Goal: Information Seeking & Learning: Understand process/instructions

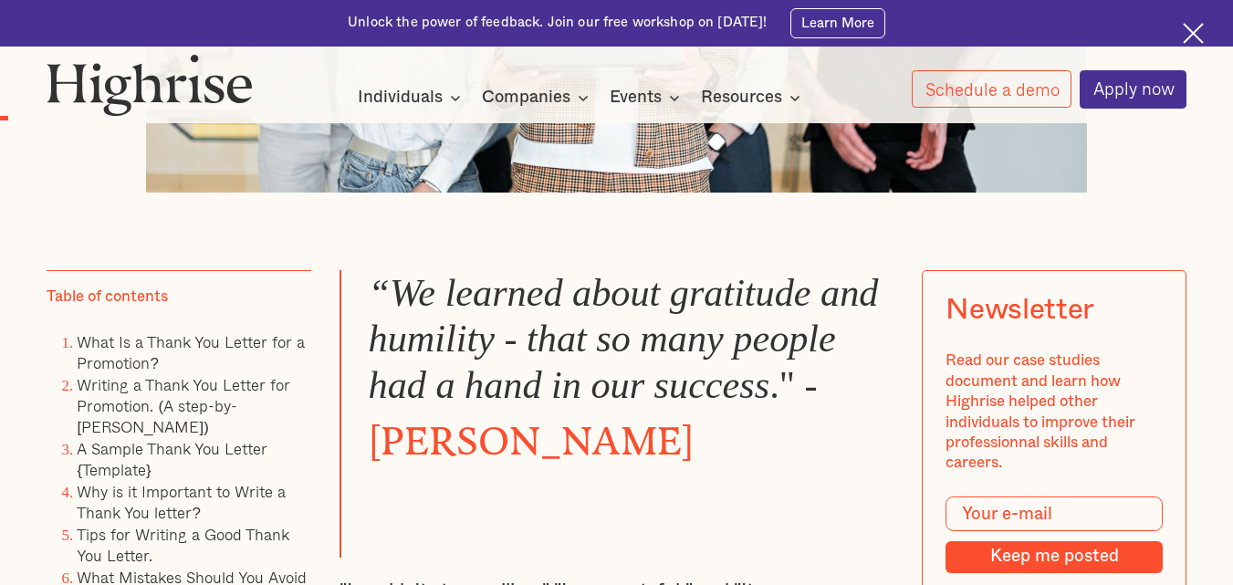
scroll to position [1059, 0]
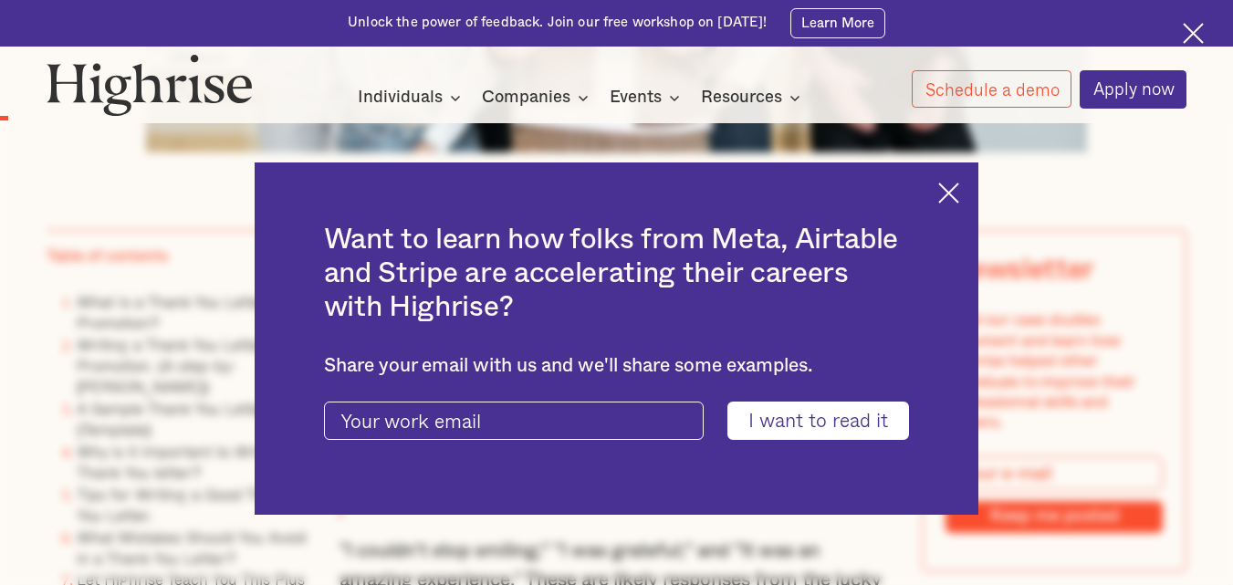
click at [953, 193] on img at bounding box center [948, 193] width 21 height 21
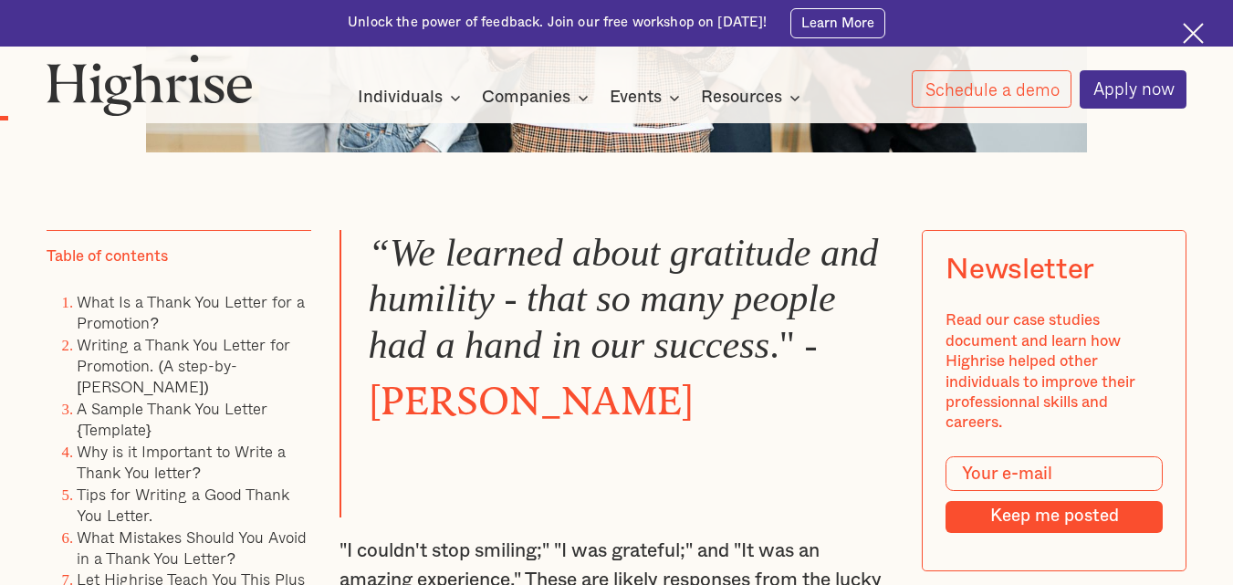
drag, startPoint x: 374, startPoint y: 257, endPoint x: 720, endPoint y: 400, distance: 374.1
click at [720, 400] on blockquote "“We learned about gratitude and humility - that so many people had a hand in ou…" at bounding box center [617, 374] width 554 height 288
copy blockquote "“We learned about gratitude and humility - that so many people had a hand in ou…"
click at [634, 490] on blockquote "“We learned about gratitude and humility - that so many people had a hand in ou…" at bounding box center [617, 374] width 554 height 288
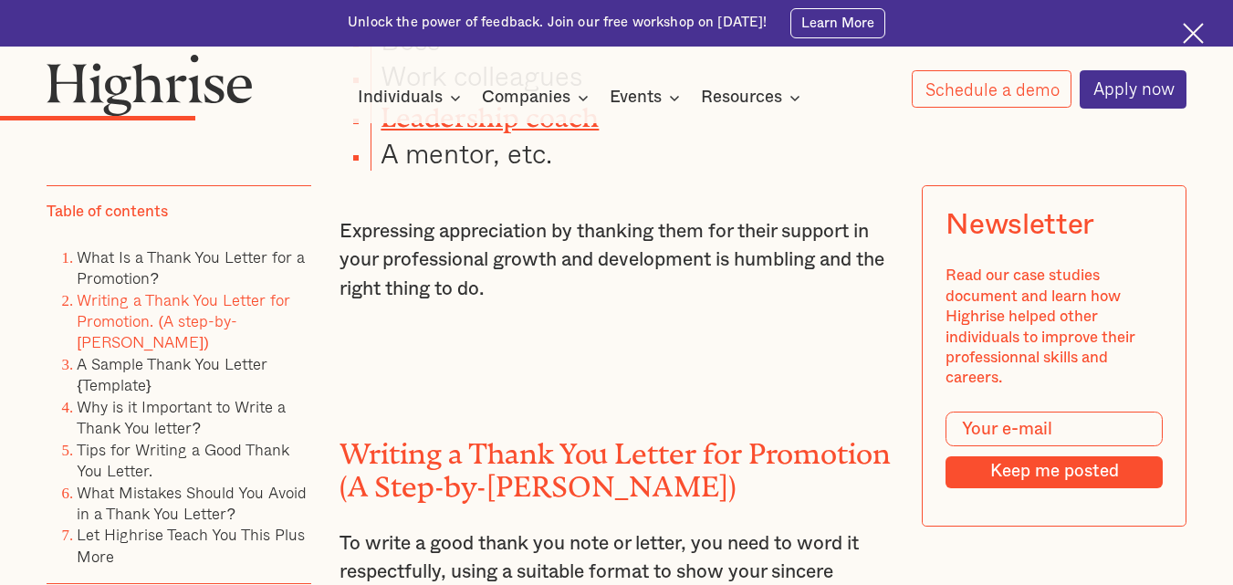
scroll to position [2702, 0]
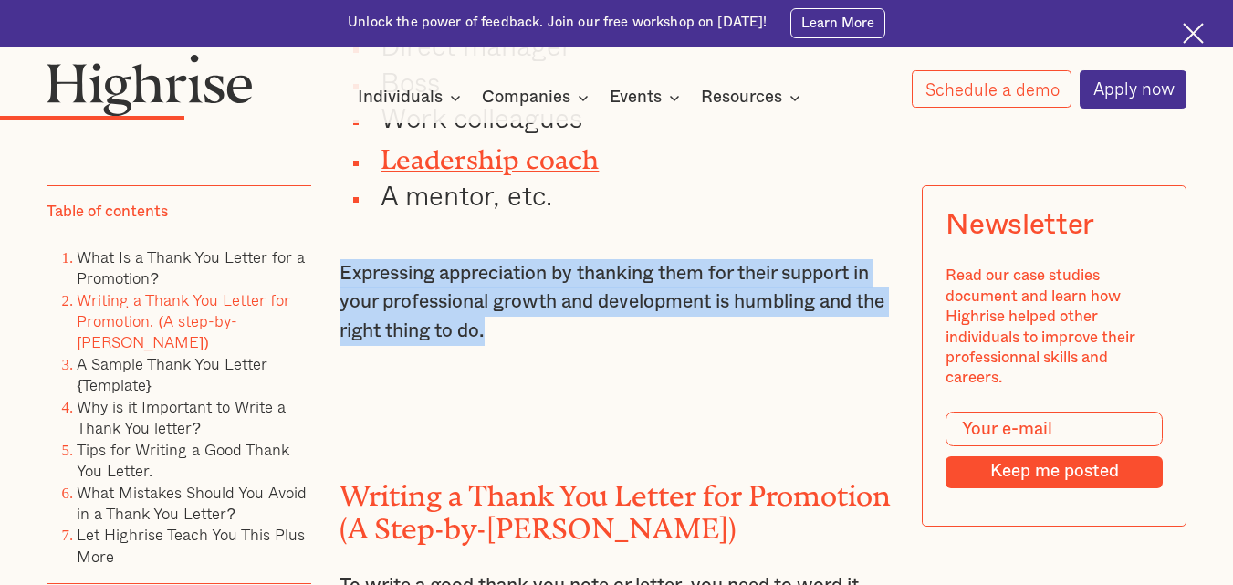
drag, startPoint x: 341, startPoint y: 343, endPoint x: 559, endPoint y: 396, distance: 223.6
click at [559, 346] on p "Expressing appreciation by thanking them for their support in your professional…" at bounding box center [617, 302] width 554 height 87
copy p "Expressing appreciation by thanking them for their support in your professional…"
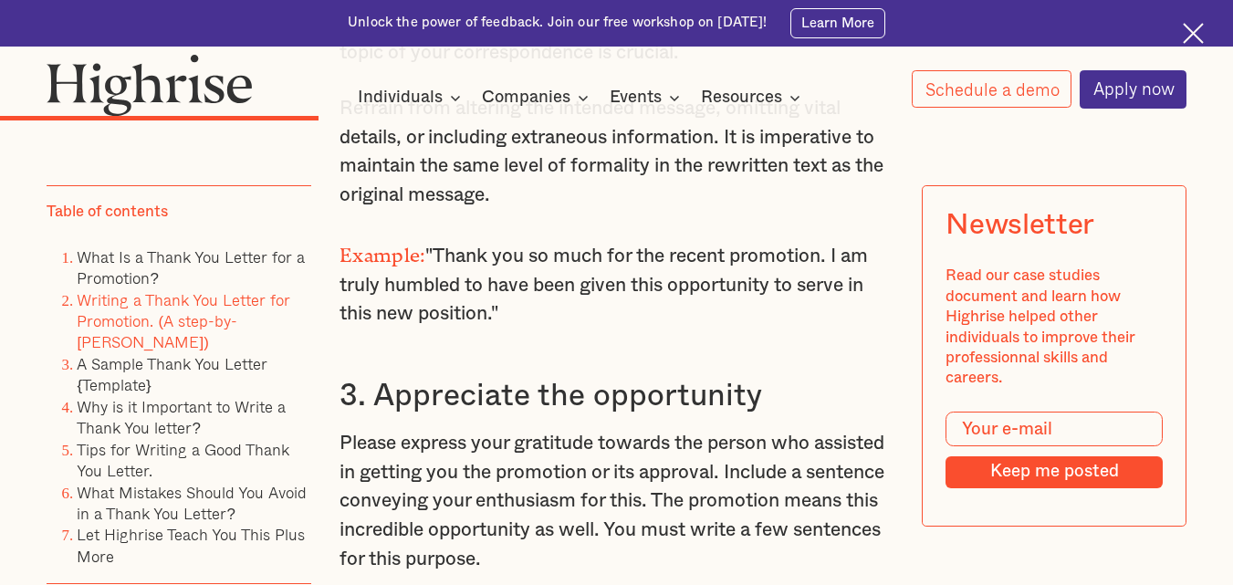
scroll to position [3980, 0]
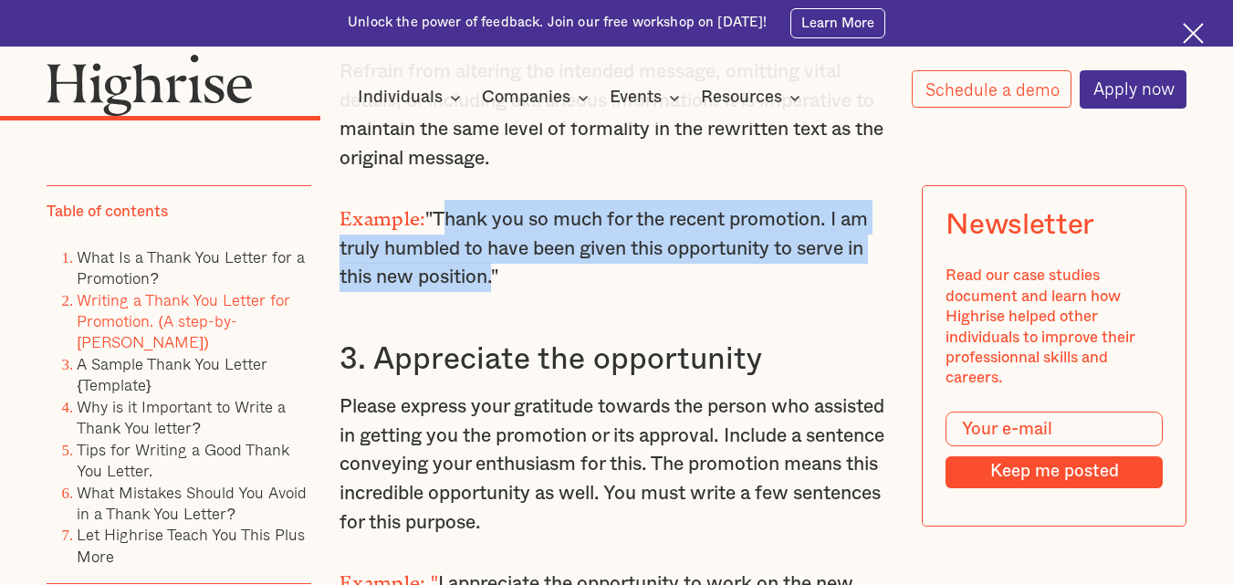
drag, startPoint x: 441, startPoint y: 288, endPoint x: 490, endPoint y: 339, distance: 71.0
click at [490, 292] on p "Example: "Thank you so much for the recent promotion. I am truly humbled to hav…" at bounding box center [617, 246] width 554 height 92
copy p "Thank you so much for the recent promotion. I am truly humbled to have been giv…"
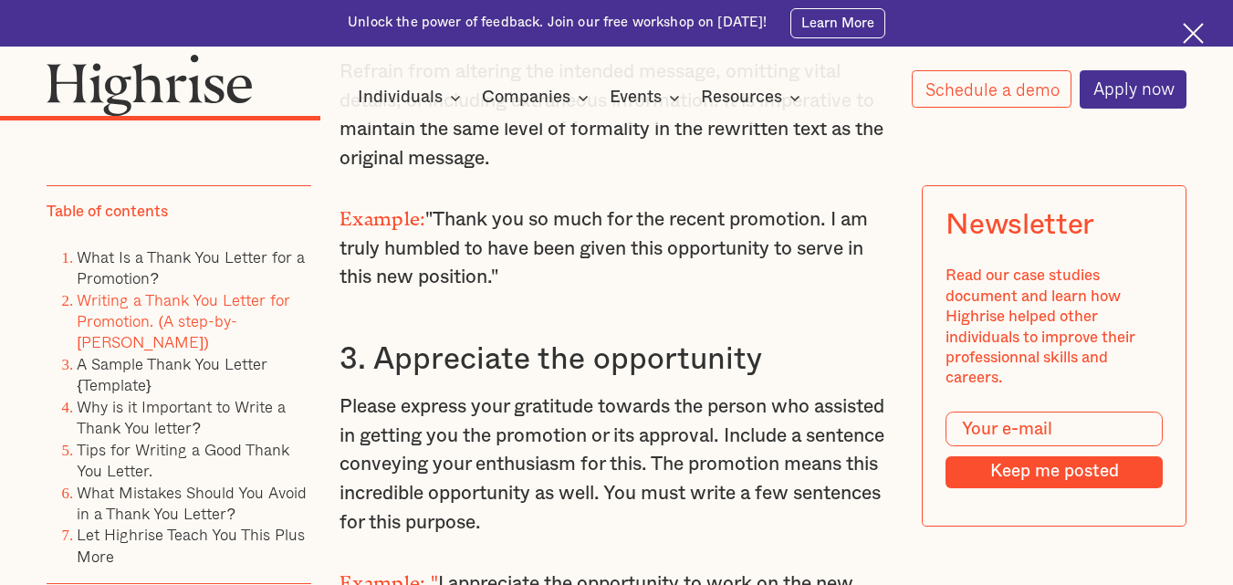
click at [607, 474] on p "Please express your gratitude towards the person who assisted in getting you th…" at bounding box center [617, 465] width 554 height 144
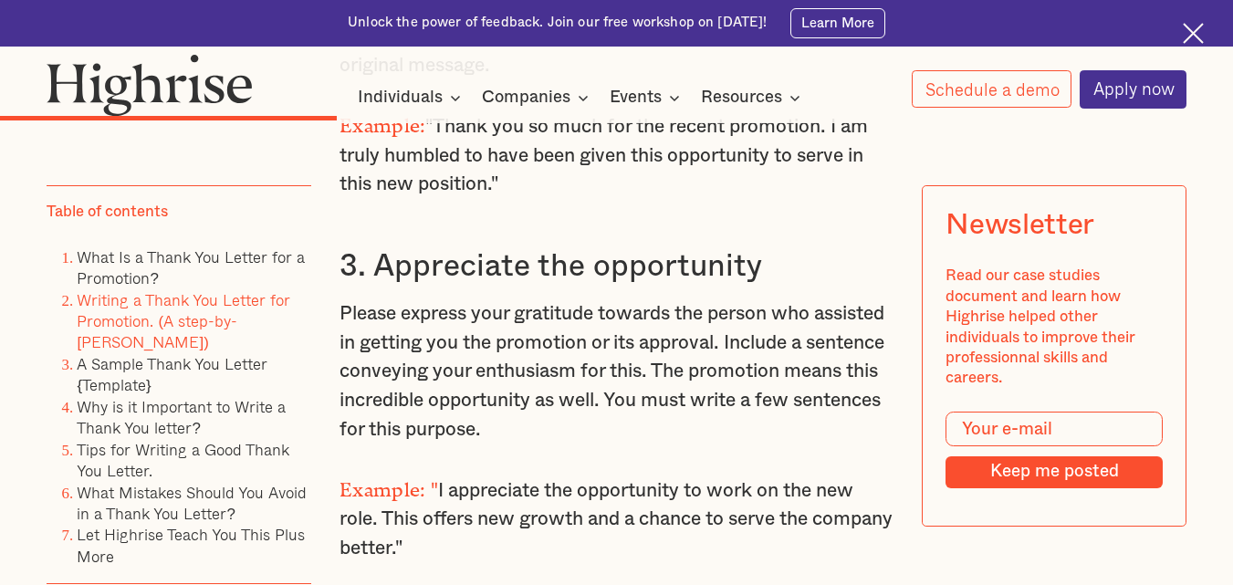
scroll to position [4163, 0]
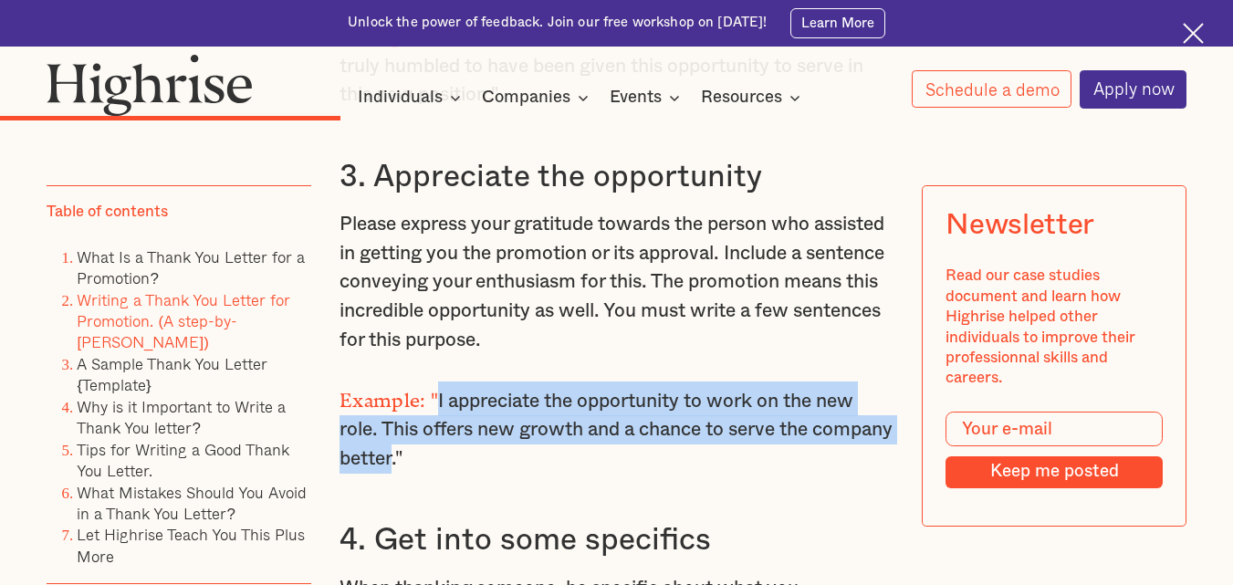
drag, startPoint x: 437, startPoint y: 469, endPoint x: 477, endPoint y: 523, distance: 66.6
click at [477, 474] on p "Example: " I appreciate the opportunity to work on the new role. This offers ne…" at bounding box center [617, 428] width 554 height 92
copy p "I appreciate the opportunity to work on the new role. This offers new growth an…"
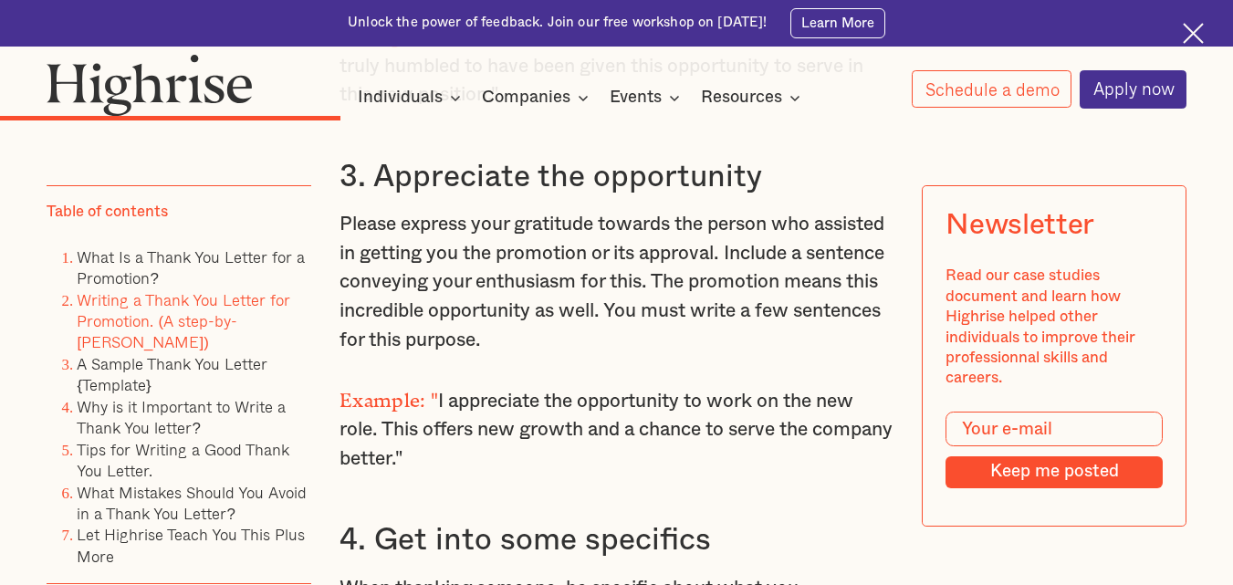
click at [639, 547] on div "Writing a Thank You Letter for Promotion (A Step-by-[PERSON_NAME]) To write a g…" at bounding box center [617, 420] width 554 height 2940
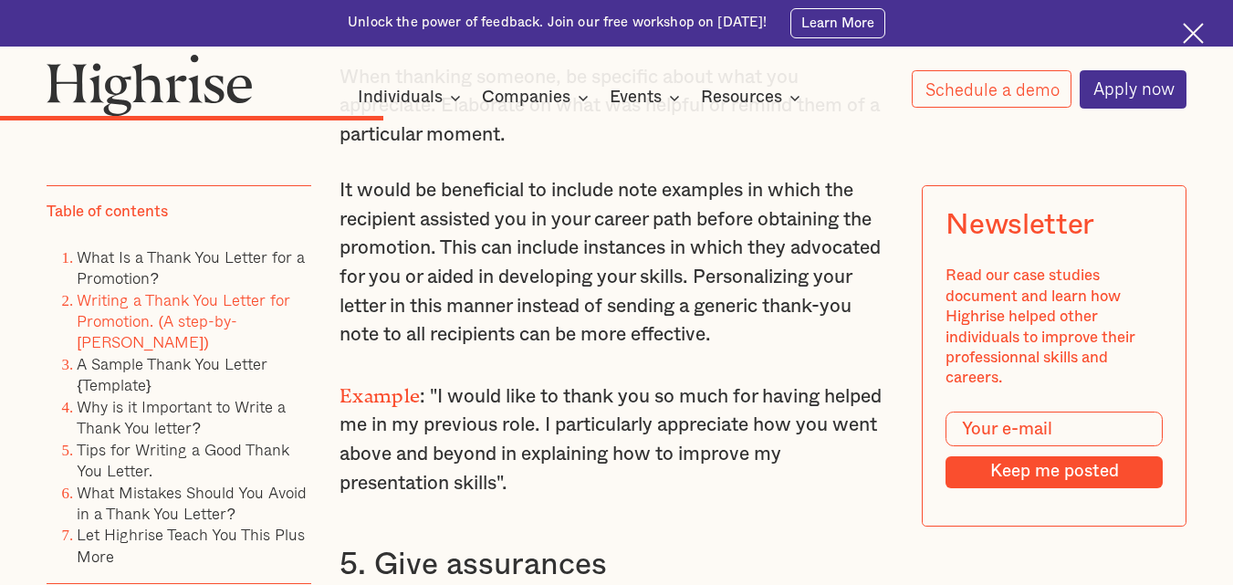
scroll to position [4710, 0]
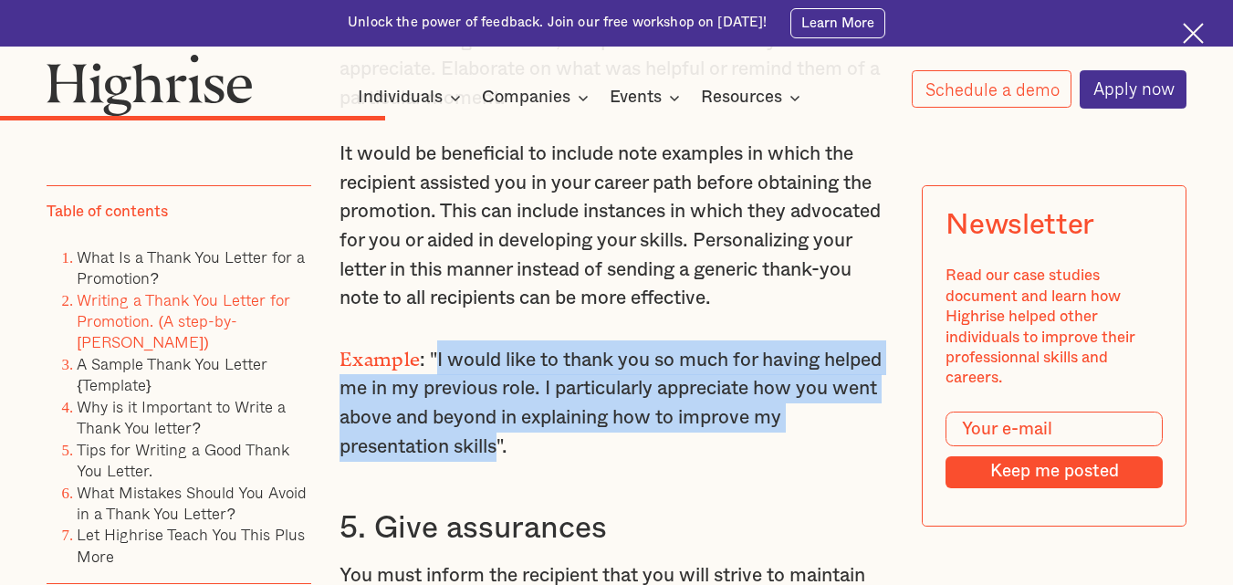
drag, startPoint x: 436, startPoint y: 426, endPoint x: 501, endPoint y: 513, distance: 108.3
click at [501, 462] on p "Example : "I would like to thank you so much for having helped me in my previou…" at bounding box center [617, 400] width 554 height 121
copy p "I would like to thank you so much for having helped me in my previous role. I p…"
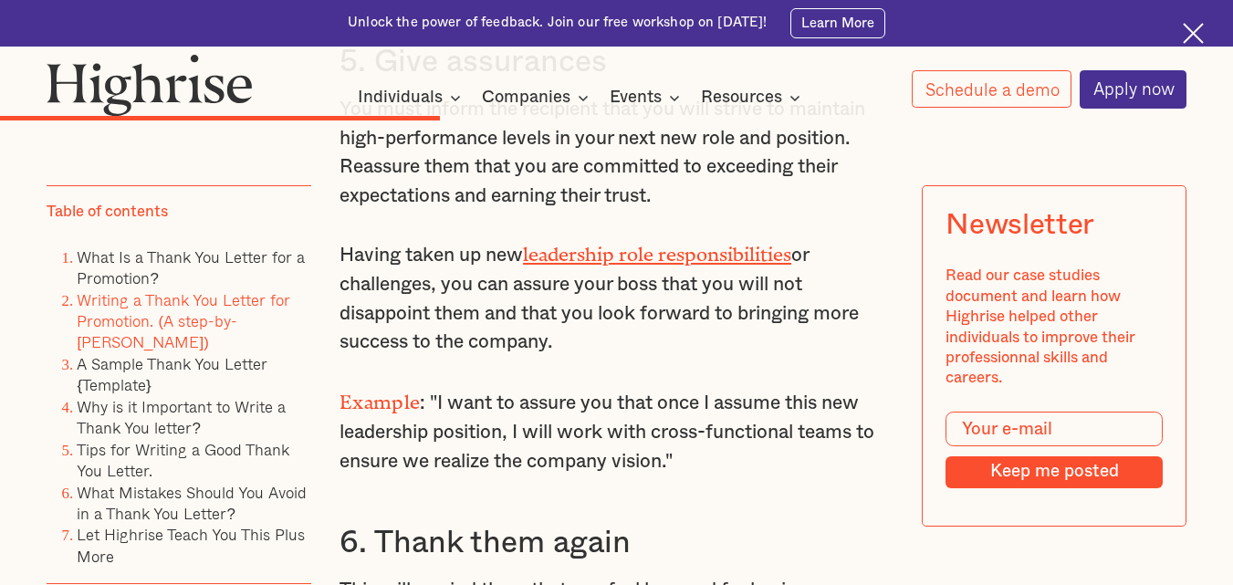
scroll to position [5295, 0]
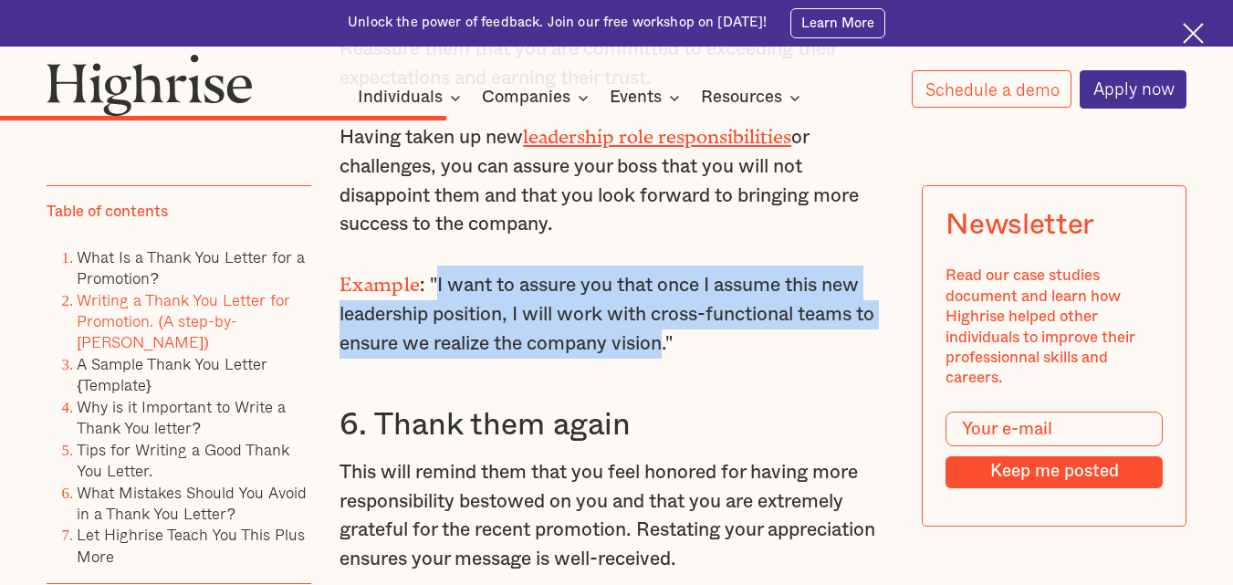
drag, startPoint x: 435, startPoint y: 351, endPoint x: 668, endPoint y: 409, distance: 240.0
click at [668, 358] on p "Example : "I want to assure you that once I assume this new leadership position…" at bounding box center [617, 312] width 554 height 92
click at [644, 358] on p "Example : "I want to assure you that once I assume this new leadership position…" at bounding box center [617, 312] width 554 height 92
drag, startPoint x: 437, startPoint y: 351, endPoint x: 676, endPoint y: 422, distance: 248.4
click at [676, 358] on p "Example : "I want to assure you that once I assume this new leadership position…" at bounding box center [617, 312] width 554 height 92
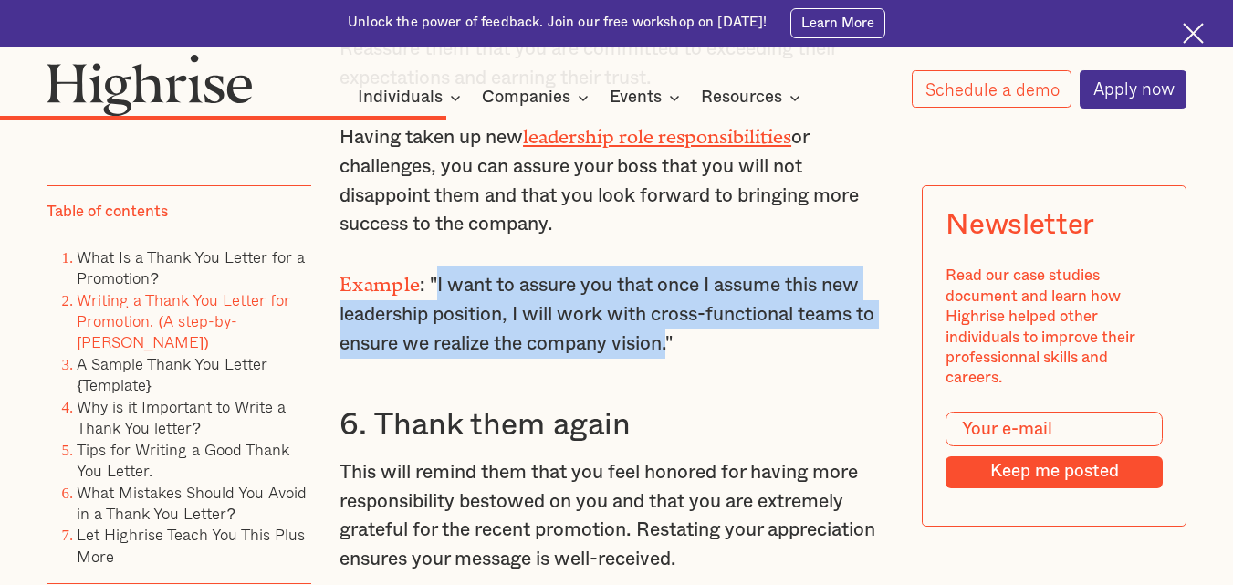
copy p "I want to assure you that once I assume this new leadership position, I will wo…"
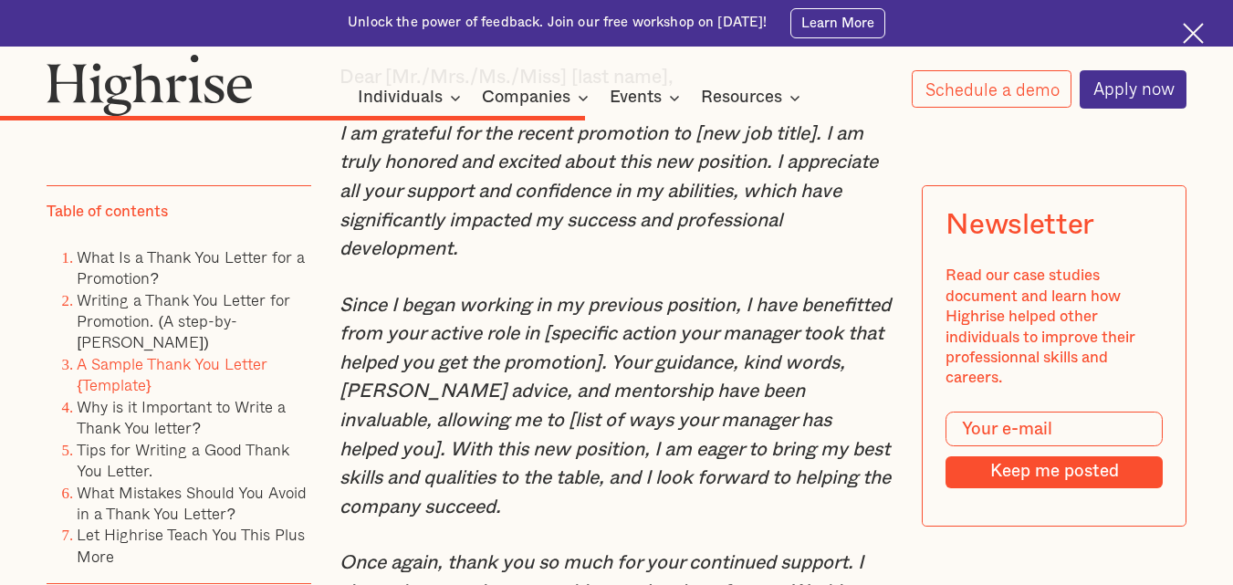
scroll to position [6646, 0]
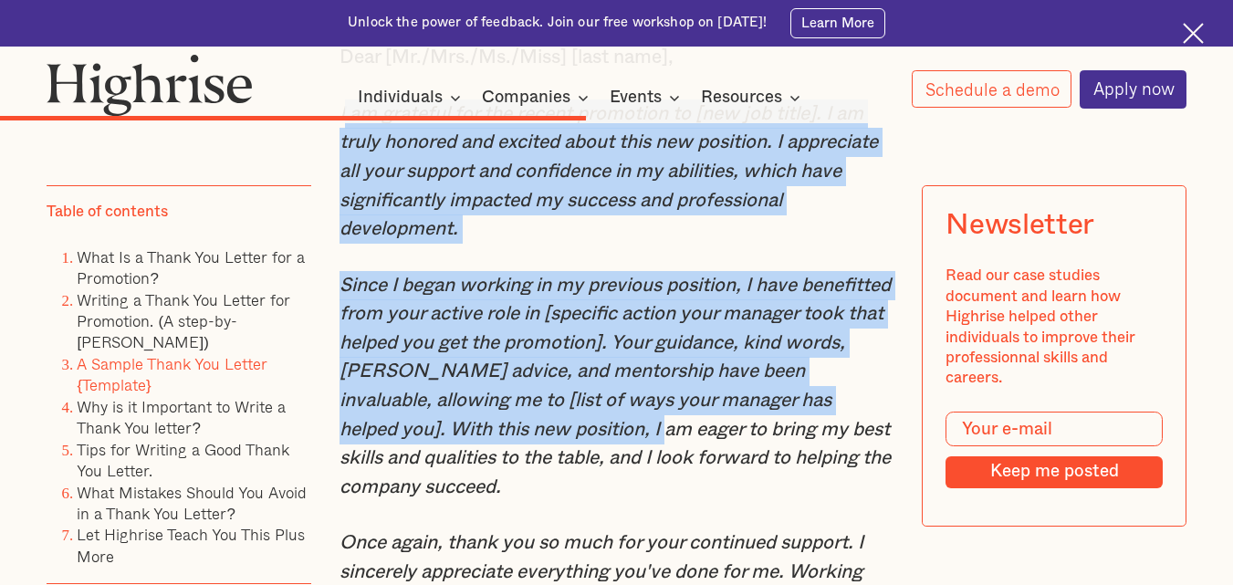
drag, startPoint x: 340, startPoint y: 191, endPoint x: 759, endPoint y: 518, distance: 531.2
click at [759, 518] on div "A Sample Thank You Letter {Template} Dear [Mr./Mrs./Ms./Miss] [last name], I am…" at bounding box center [617, 587] width 554 height 1343
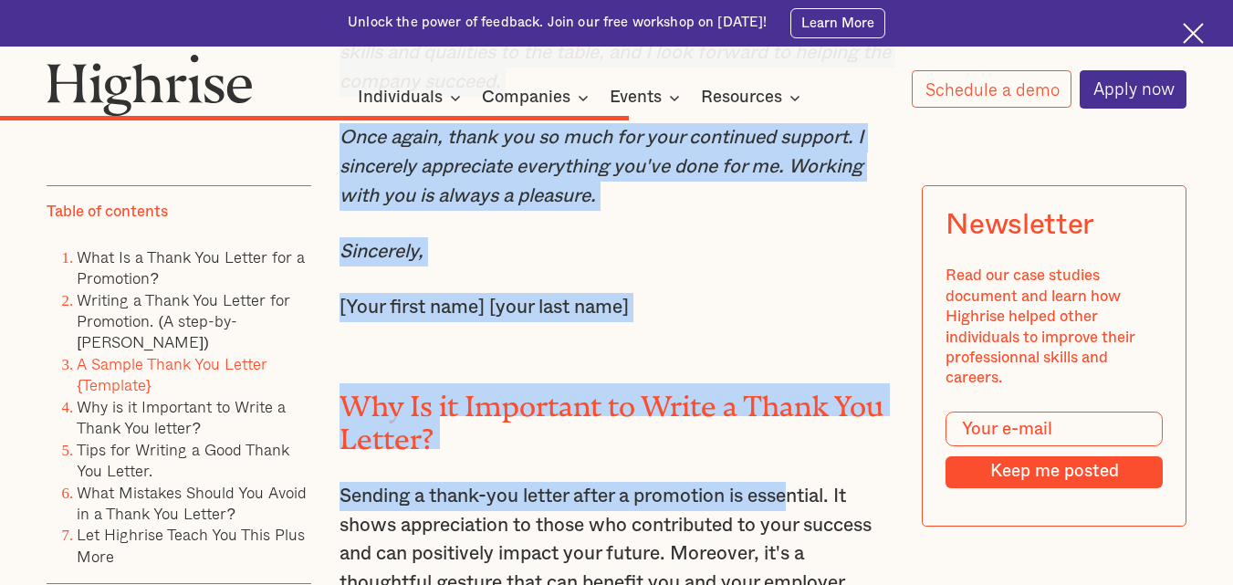
drag, startPoint x: 764, startPoint y: 515, endPoint x: 801, endPoint y: 580, distance: 74.8
click at [801, 580] on div "A Sample Thank You Letter {Template} Dear [Mr./Mrs./Ms./Miss] [last name], I am…" at bounding box center [617, 182] width 554 height 1343
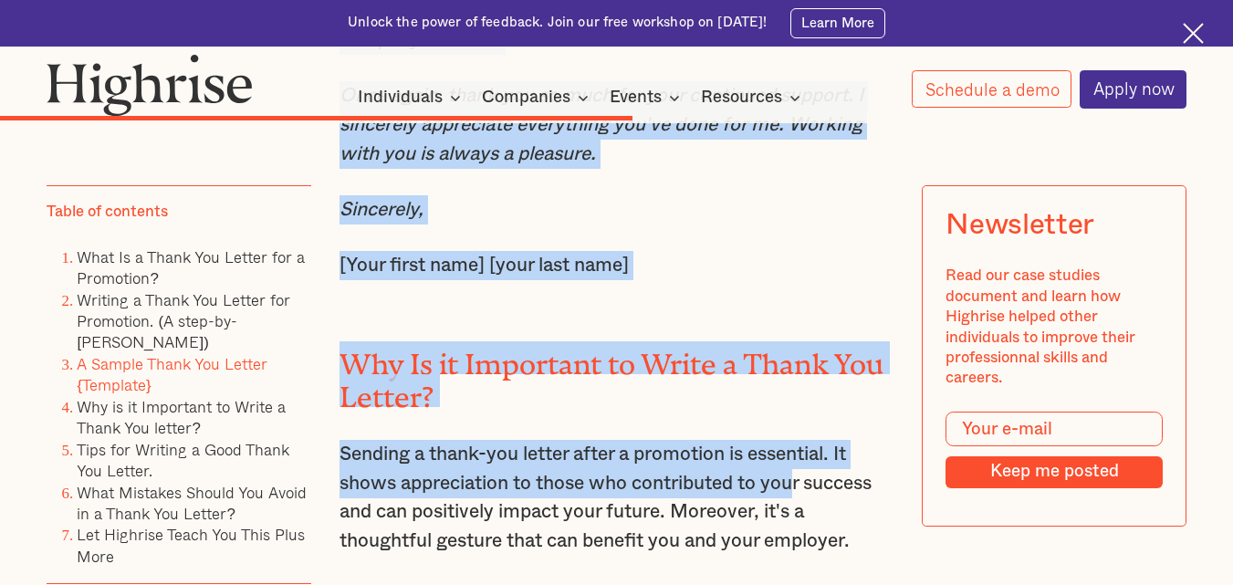
click at [770, 370] on div "A Sample Thank You Letter {Template} Dear [Mr./Mrs./Ms./Miss] [last name], I am…" at bounding box center [617, 140] width 554 height 1343
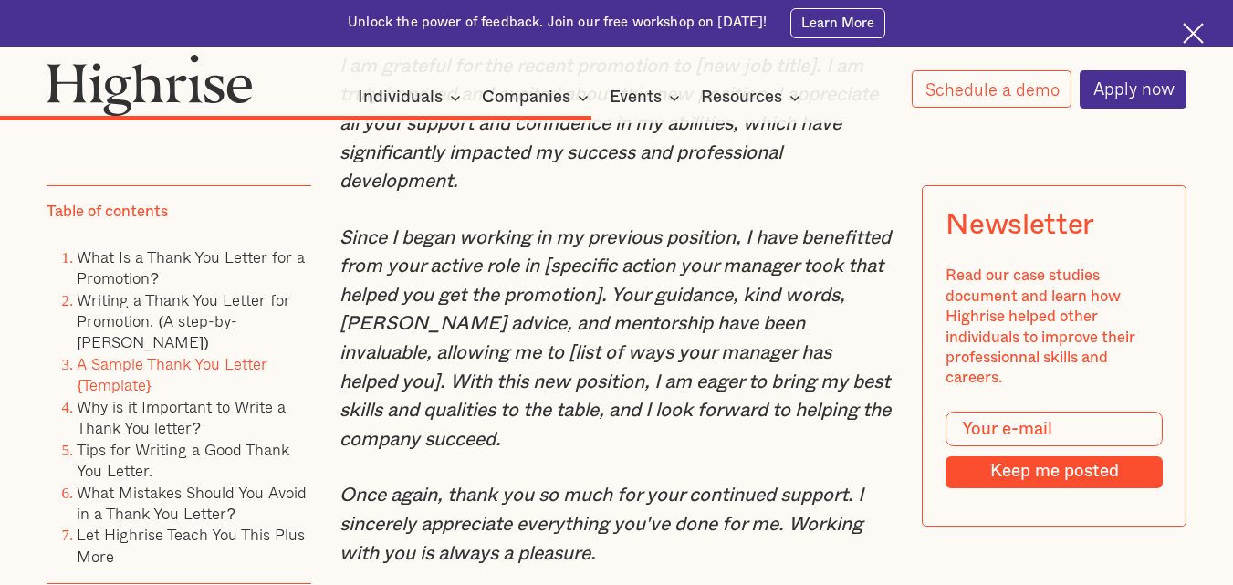
scroll to position [6691, 0]
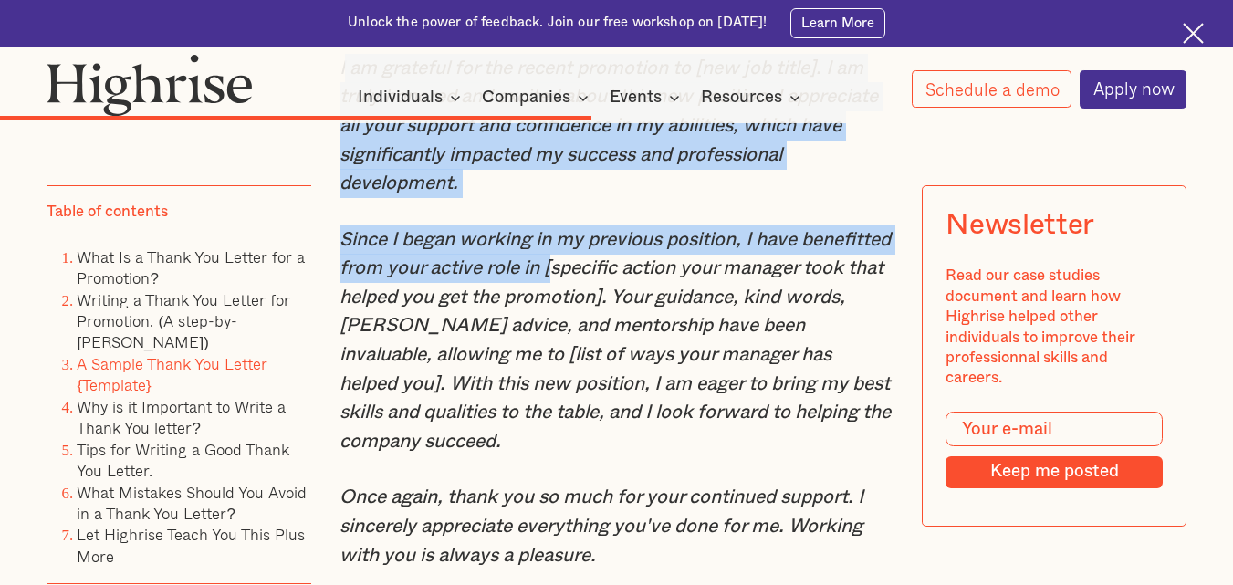
drag, startPoint x: 340, startPoint y: 148, endPoint x: 707, endPoint y: 403, distance: 446.5
click at [707, 403] on div "A Sample Thank You Letter {Template} Dear [Mr./Mrs./Ms./Miss] [last name], I am…" at bounding box center [617, 541] width 554 height 1343
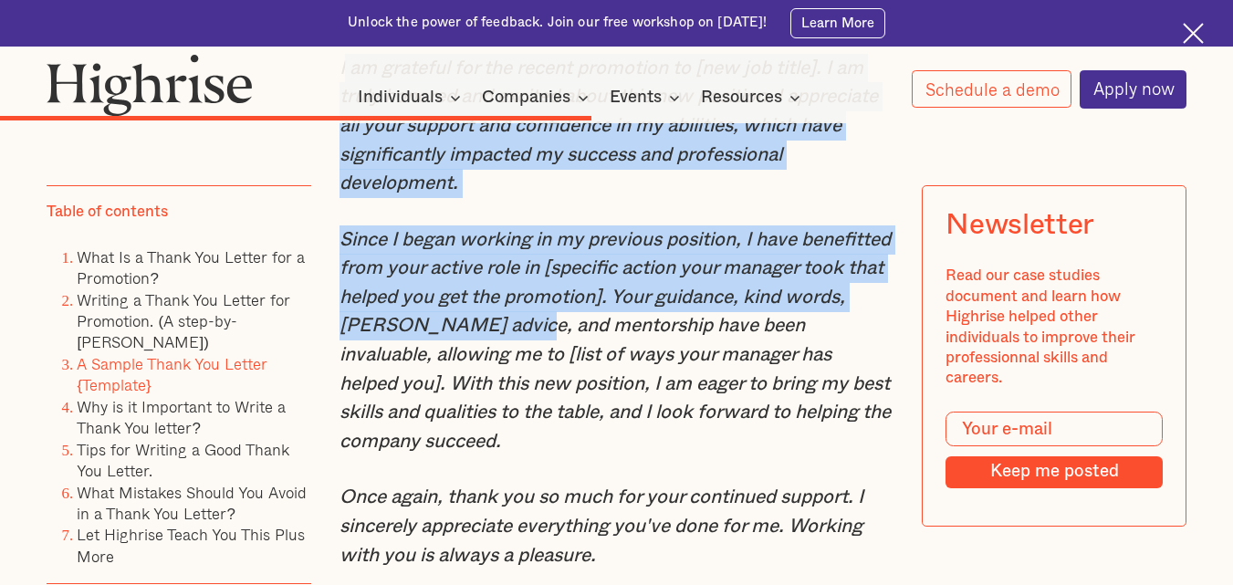
click at [684, 198] on p "I am grateful for the recent promotion to [new job title]. I am truly honored a…" at bounding box center [617, 126] width 554 height 144
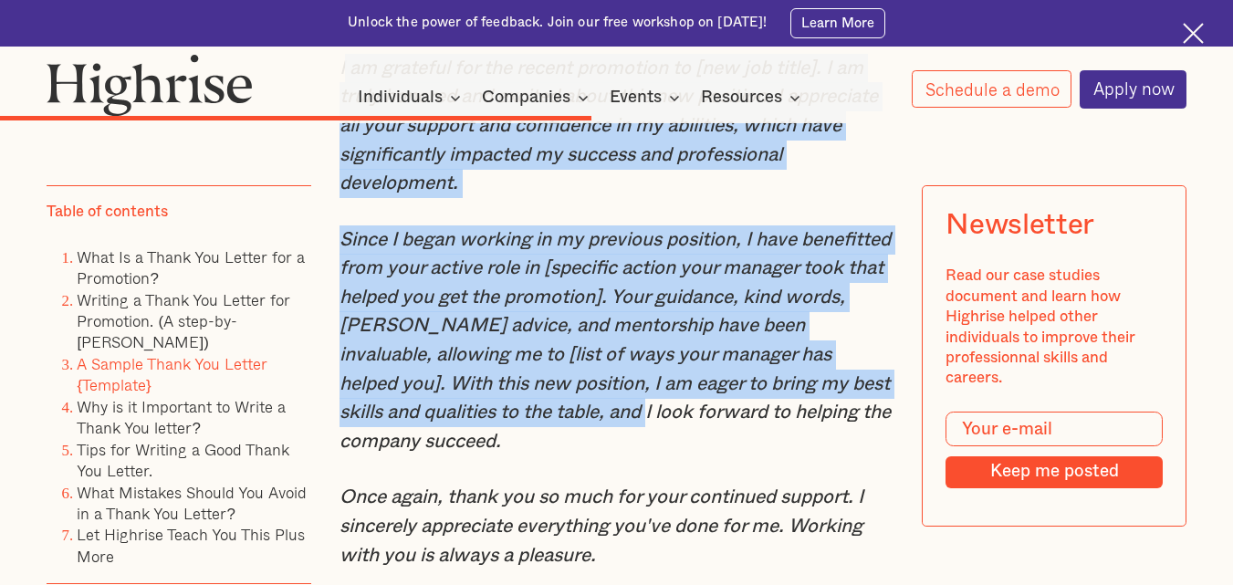
drag, startPoint x: 340, startPoint y: 140, endPoint x: 759, endPoint y: 487, distance: 543.2
click at [759, 487] on div "A Sample Thank You Letter {Template} Dear [Mr./Mrs./Ms./Miss] [last name], I am…" at bounding box center [617, 541] width 554 height 1343
copy div "am grateful for the recent promotion to [new job title]. I am truly honored and…"
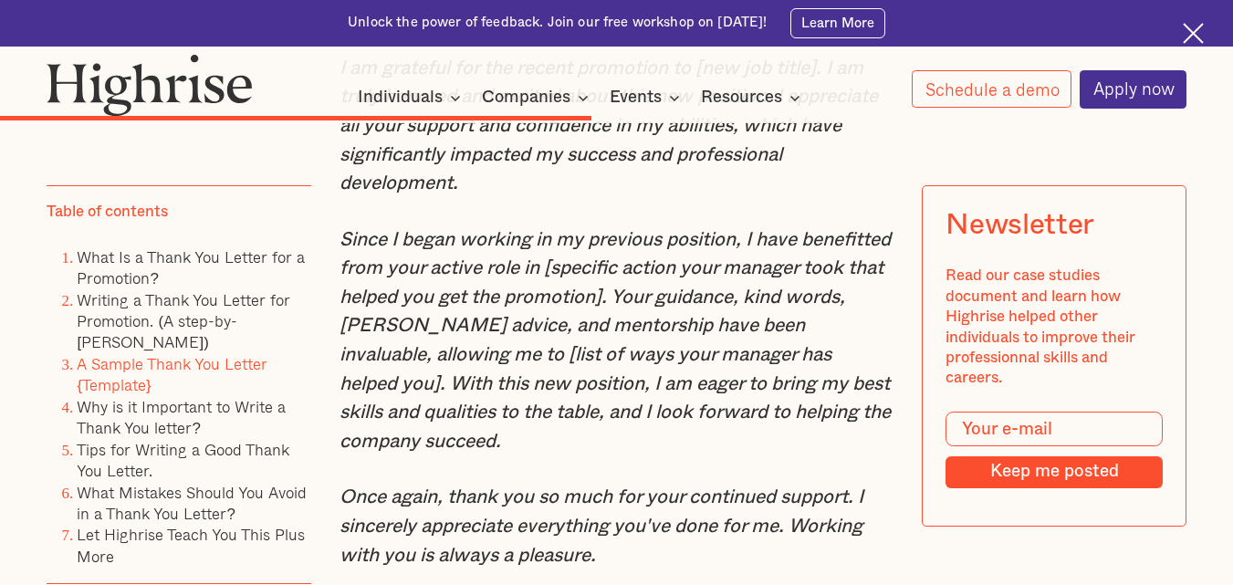
click at [640, 552] on div "A Sample Thank You Letter {Template} Dear [Mr./Mrs./Ms./Miss] [last name], I am…" at bounding box center [617, 541] width 554 height 1343
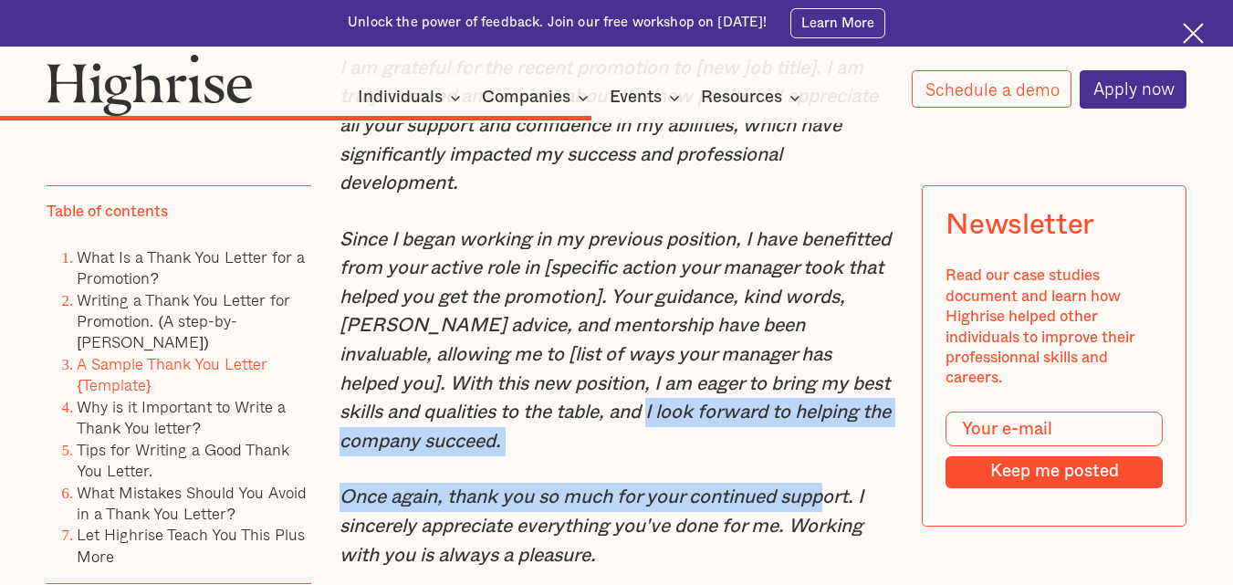
drag, startPoint x: 759, startPoint y: 494, endPoint x: 835, endPoint y: 567, distance: 105.2
click at [835, 567] on div "A Sample Thank You Letter {Template} Dear [Mr./Mrs./Ms./Miss] [last name], I am…" at bounding box center [617, 541] width 554 height 1343
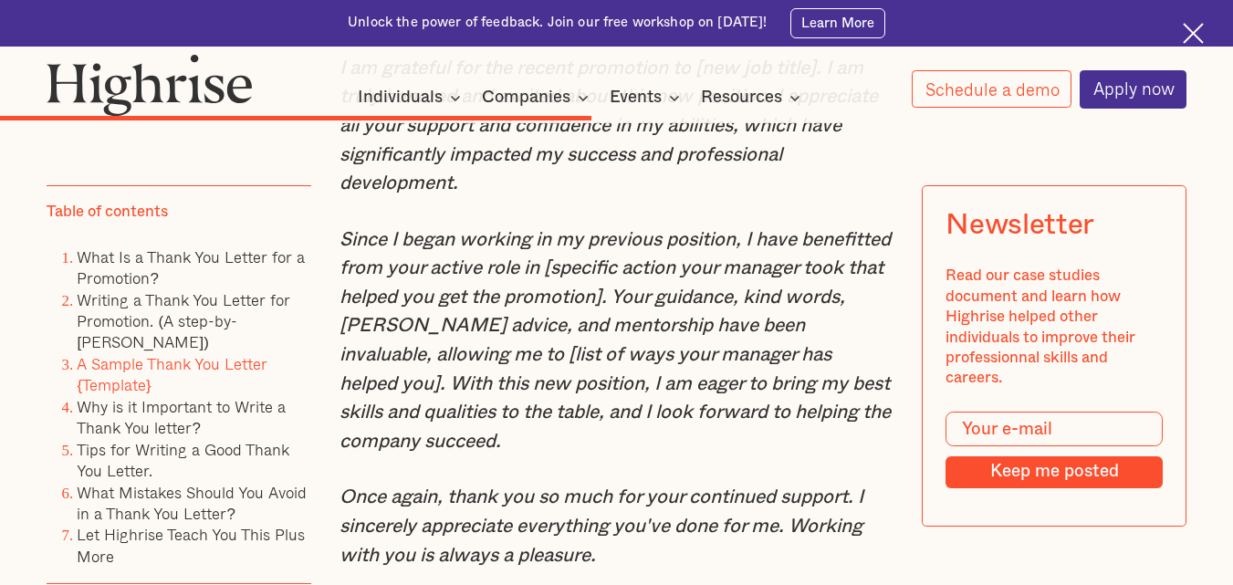
click at [865, 553] on div "A Sample Thank You Letter {Template} Dear [Mr./Mrs./Ms./Miss] [last name], I am…" at bounding box center [617, 541] width 554 height 1343
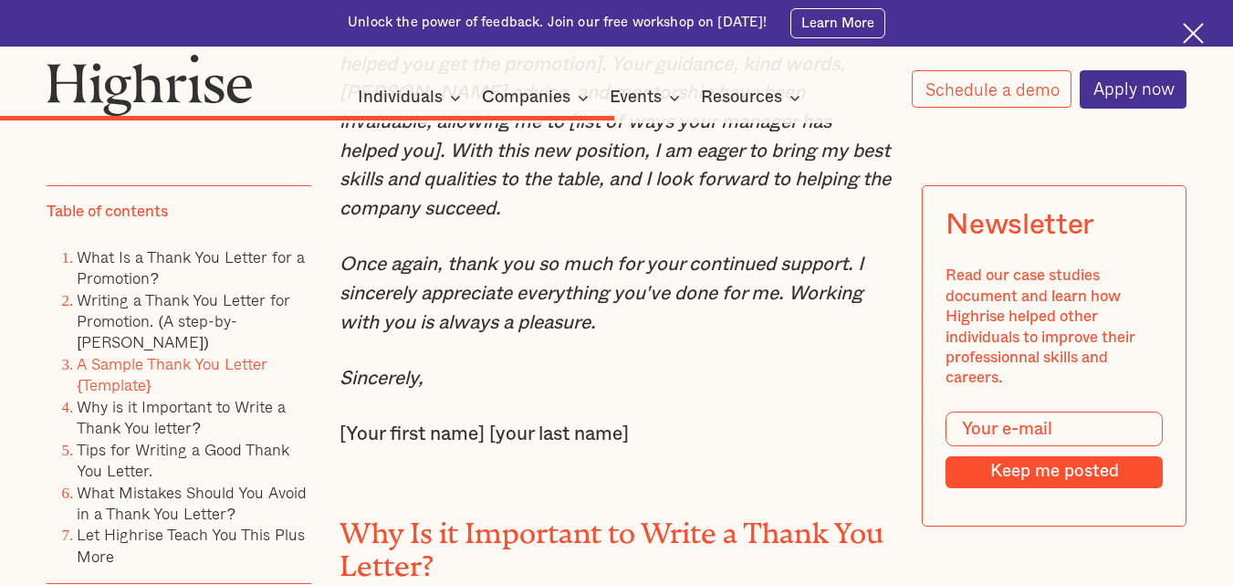
scroll to position [6947, 0]
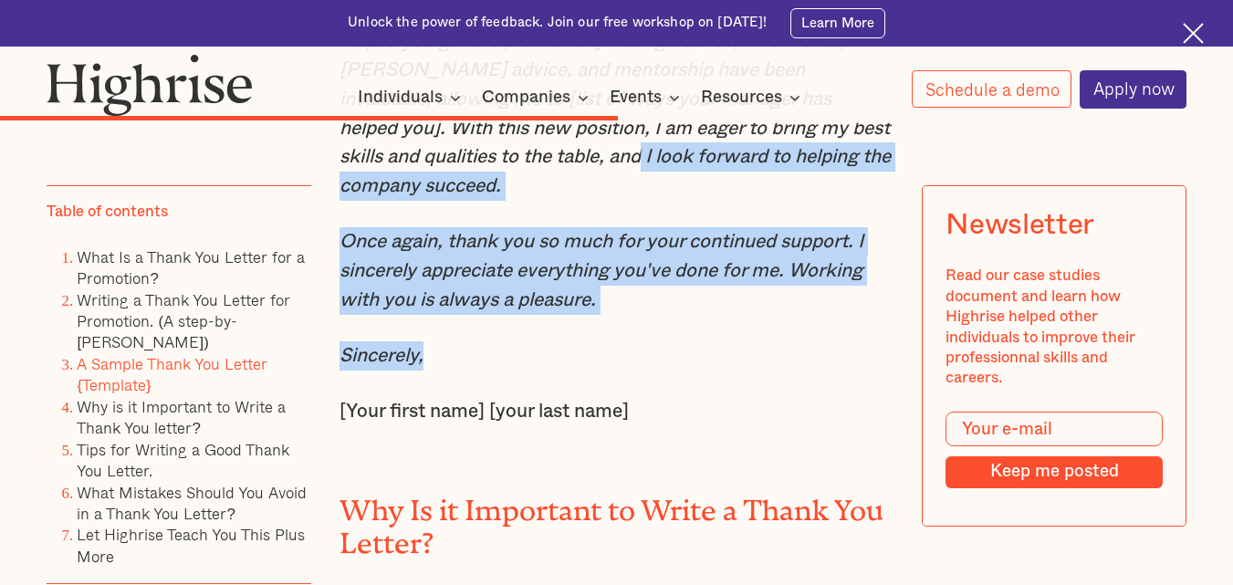
drag, startPoint x: 757, startPoint y: 242, endPoint x: 728, endPoint y: 440, distance: 200.1
click at [728, 440] on div "A Sample Thank You Letter {Template} Dear [Mr./Mrs./Ms./Miss] [last name], I am…" at bounding box center [617, 286] width 554 height 1343
copy div "forward to helping the company succeed. Once again, thank you so much for your …"
